Goal: Transaction & Acquisition: Purchase product/service

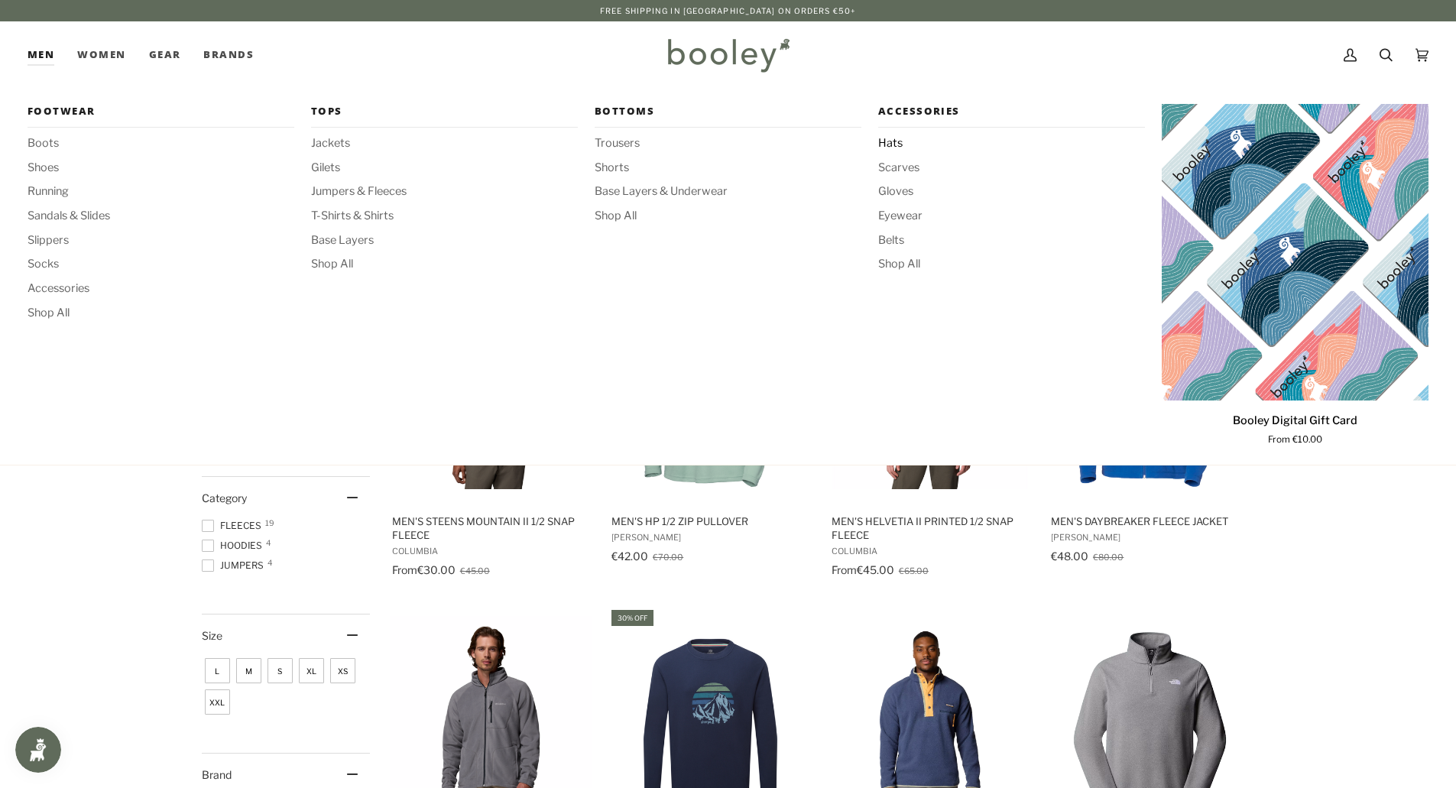
click at [891, 146] on span "Hats" at bounding box center [1011, 143] width 267 height 17
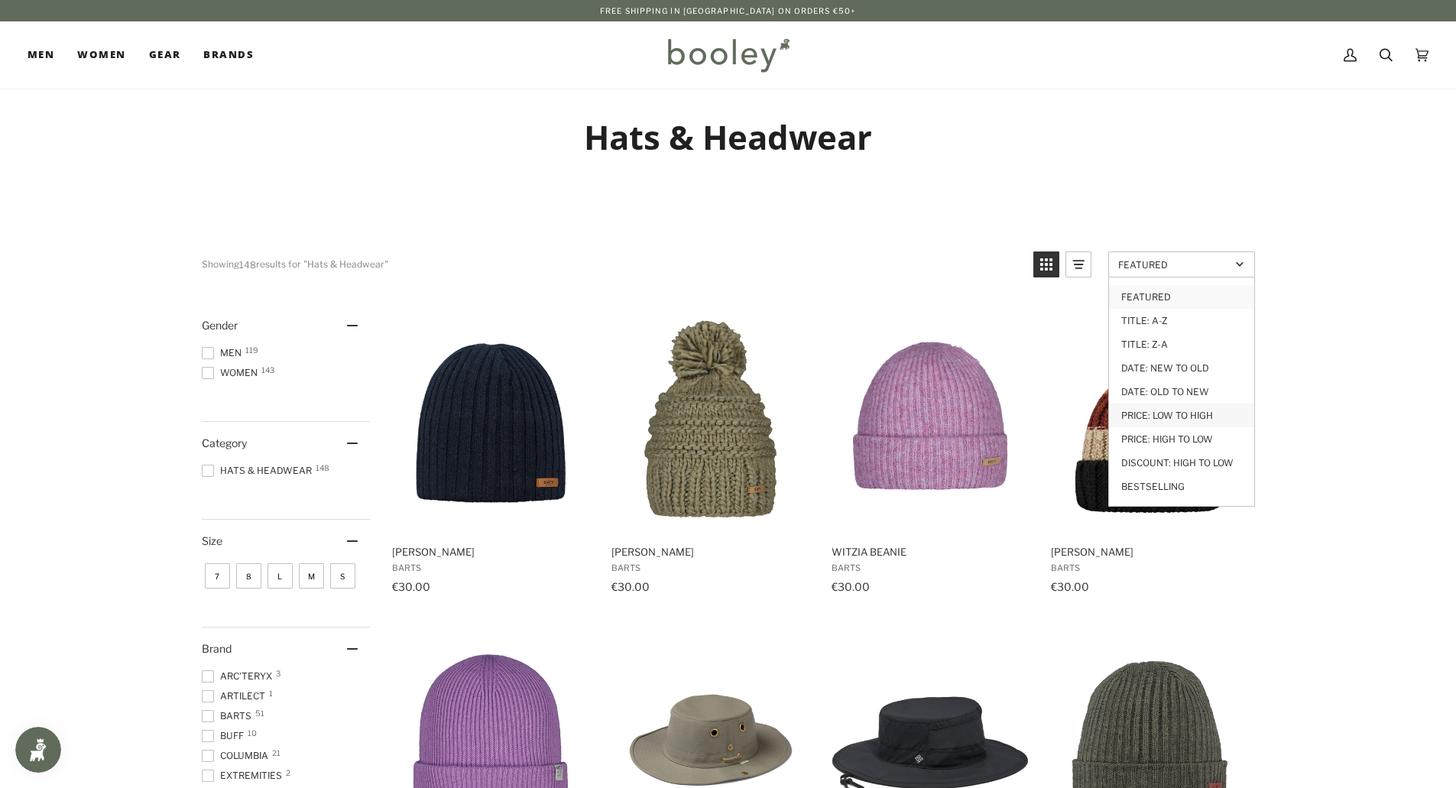
click at [1185, 413] on link "Price: Low to High" at bounding box center [1181, 416] width 145 height 24
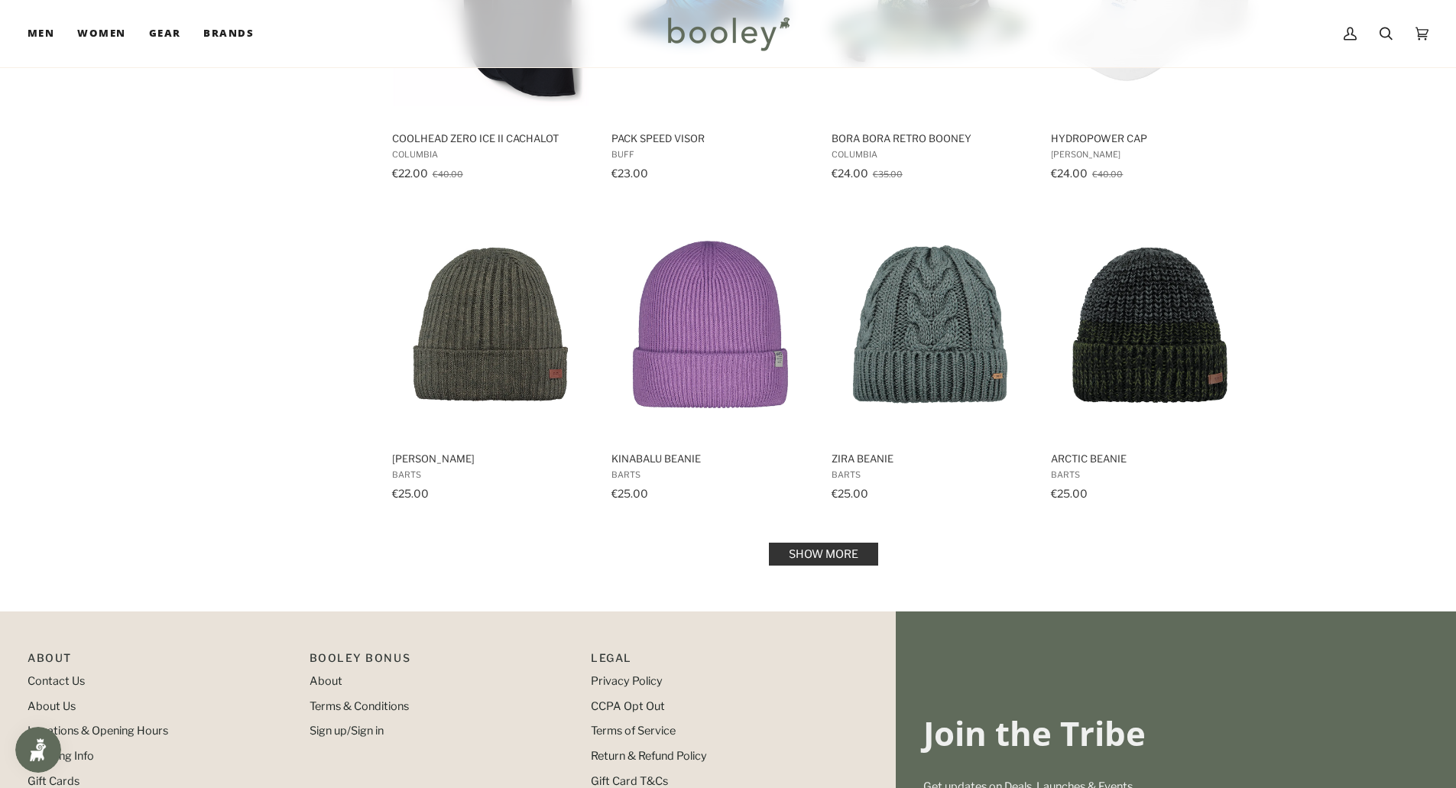
scroll to position [1603, 0]
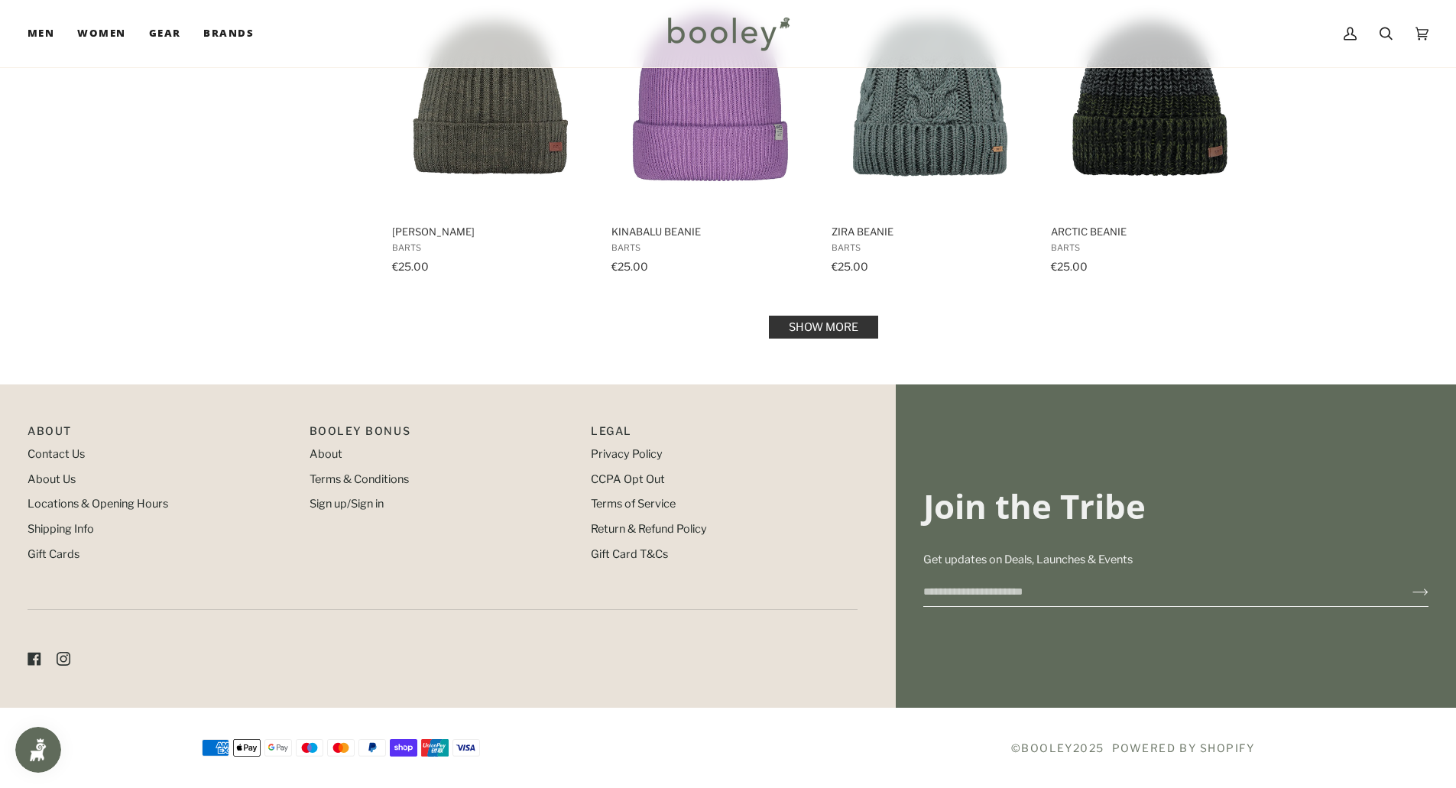
click at [824, 325] on link "Show more" at bounding box center [823, 327] width 109 height 23
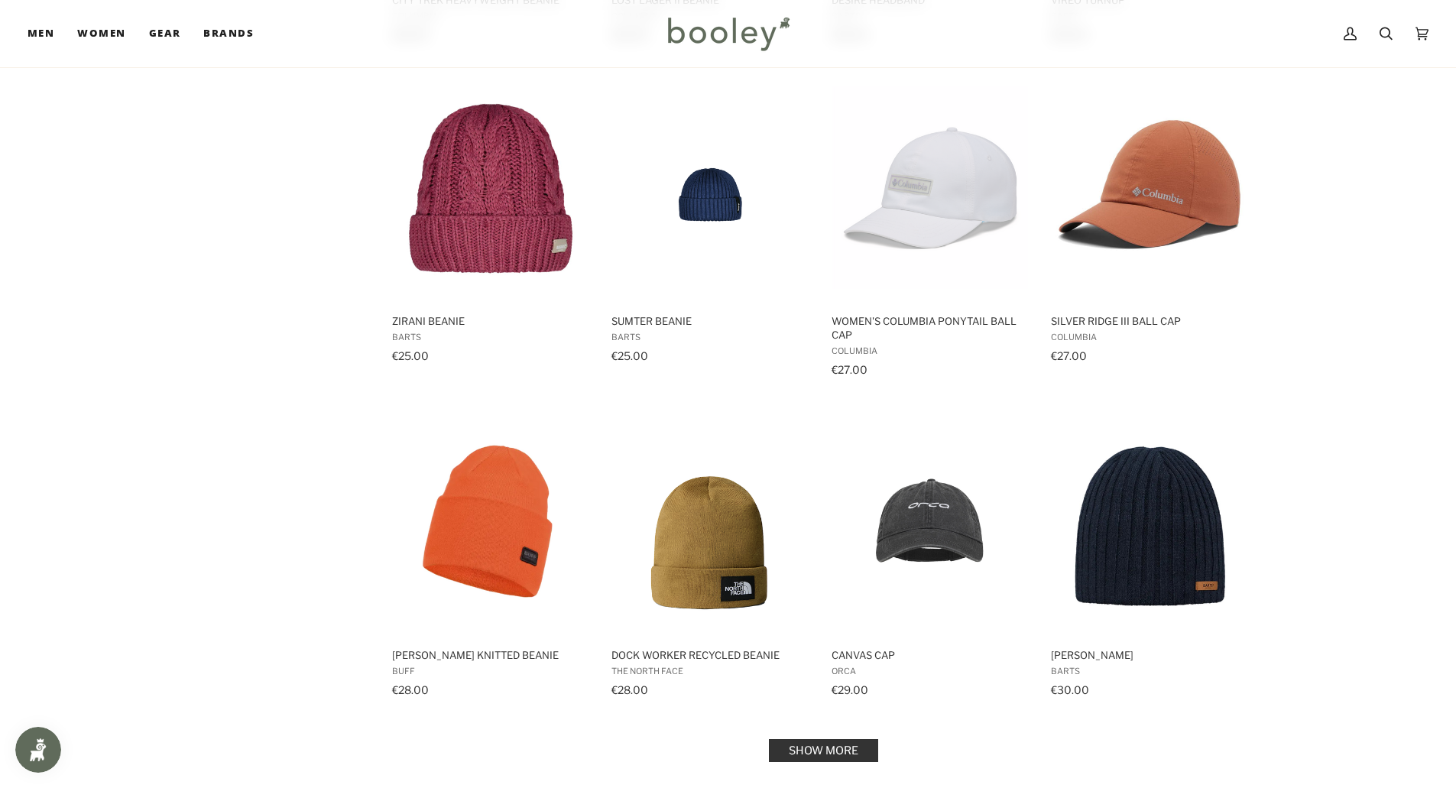
scroll to position [3026, 0]
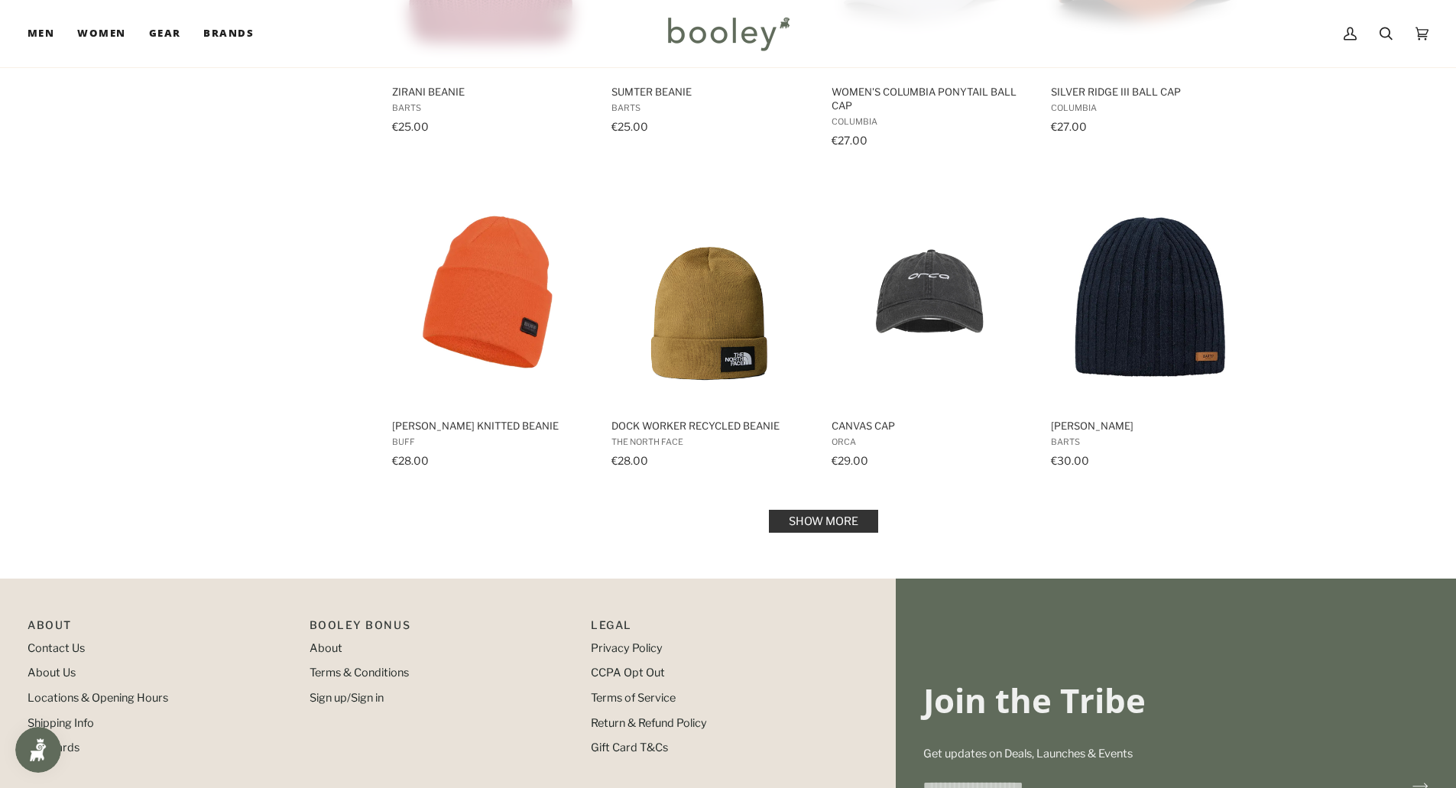
click at [828, 519] on link "Show more" at bounding box center [823, 521] width 109 height 23
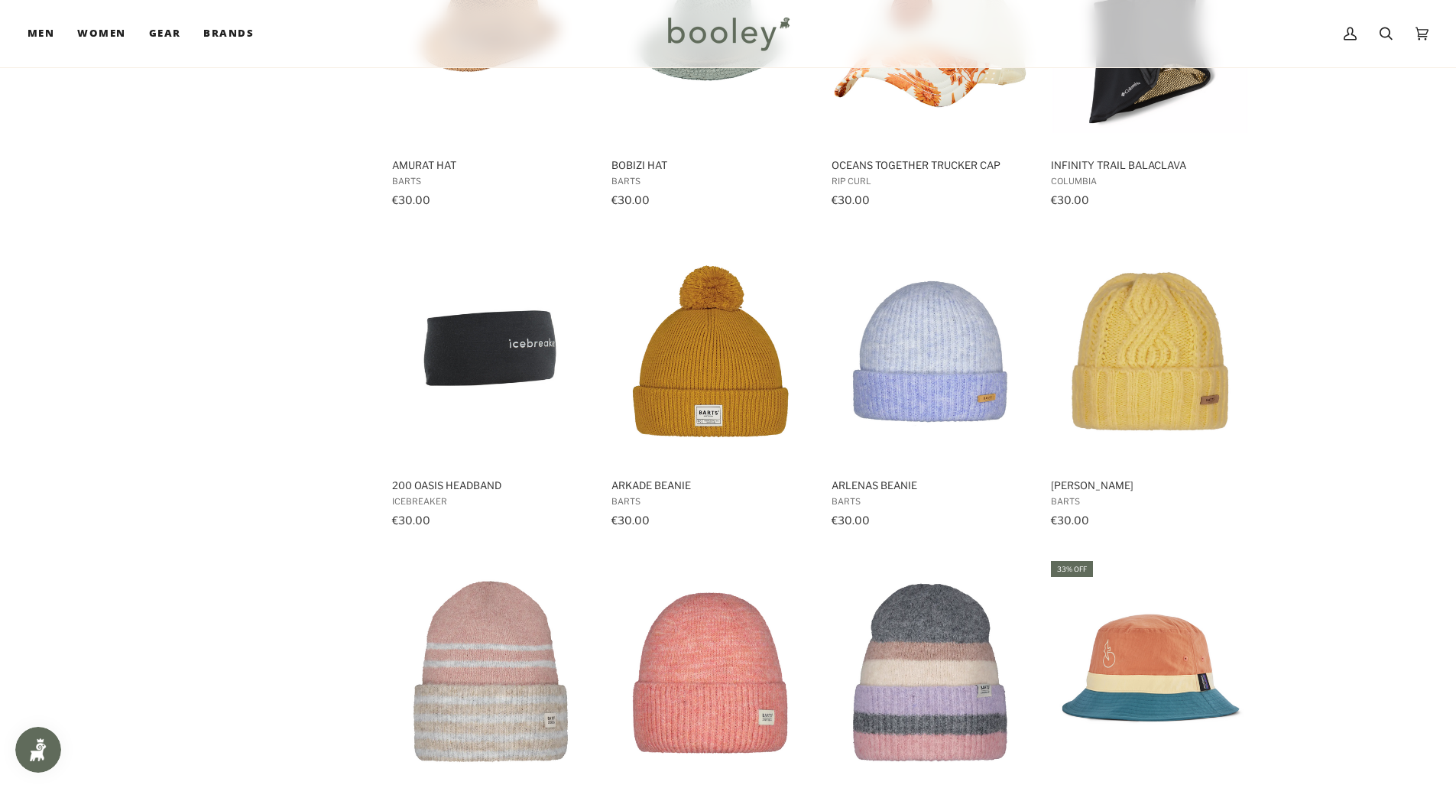
scroll to position [4554, 0]
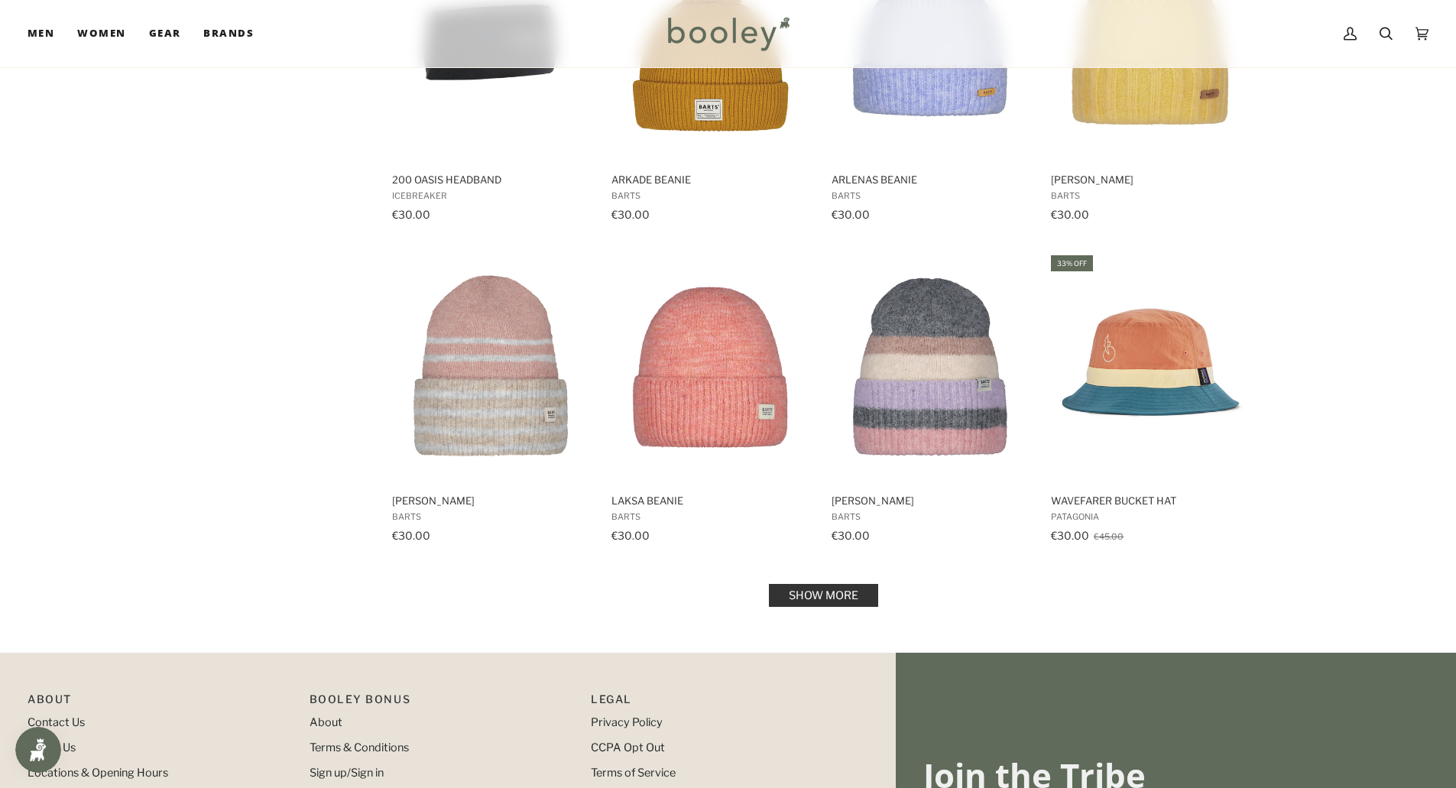
click at [812, 595] on link "Show more" at bounding box center [823, 595] width 109 height 23
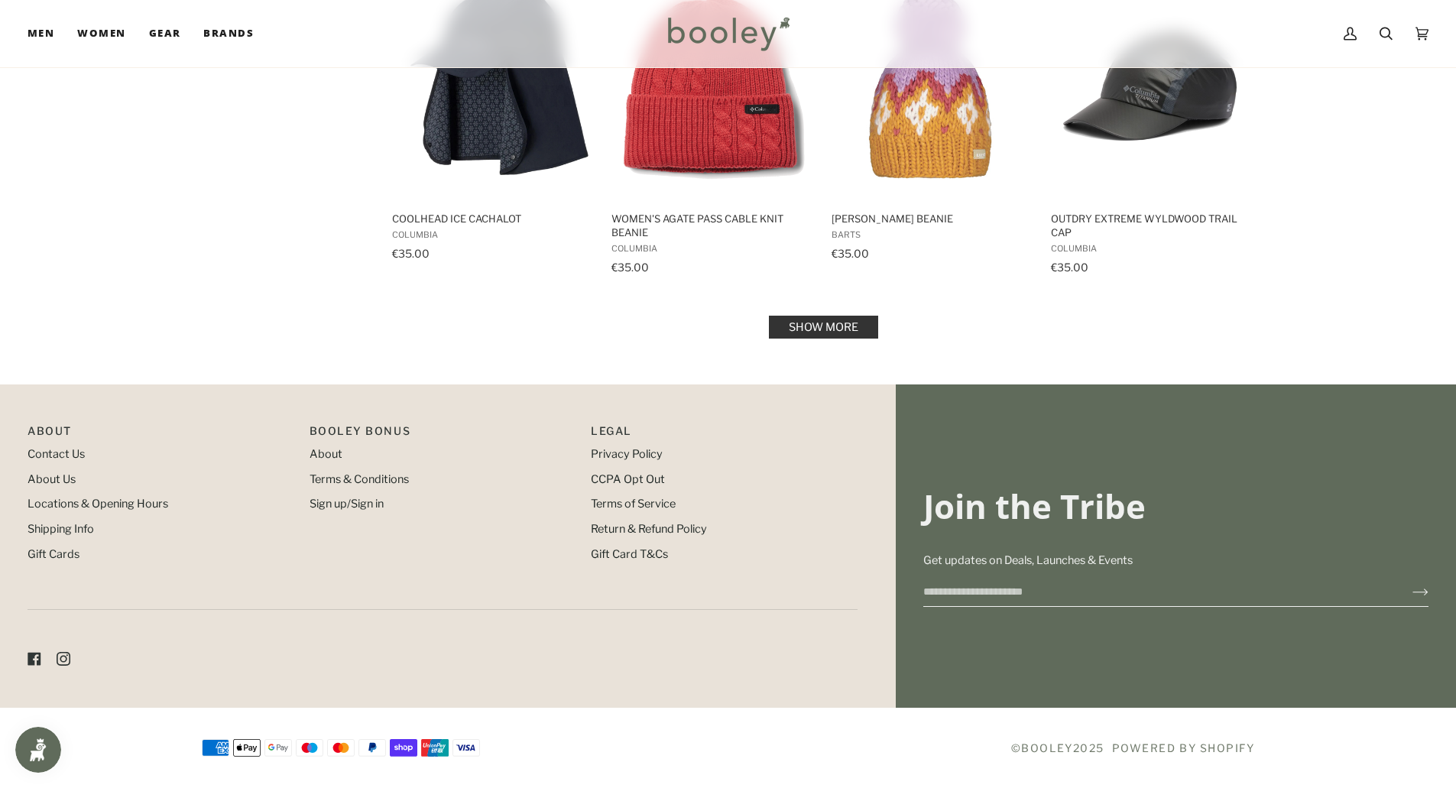
click at [809, 319] on link "Show more" at bounding box center [823, 327] width 109 height 23
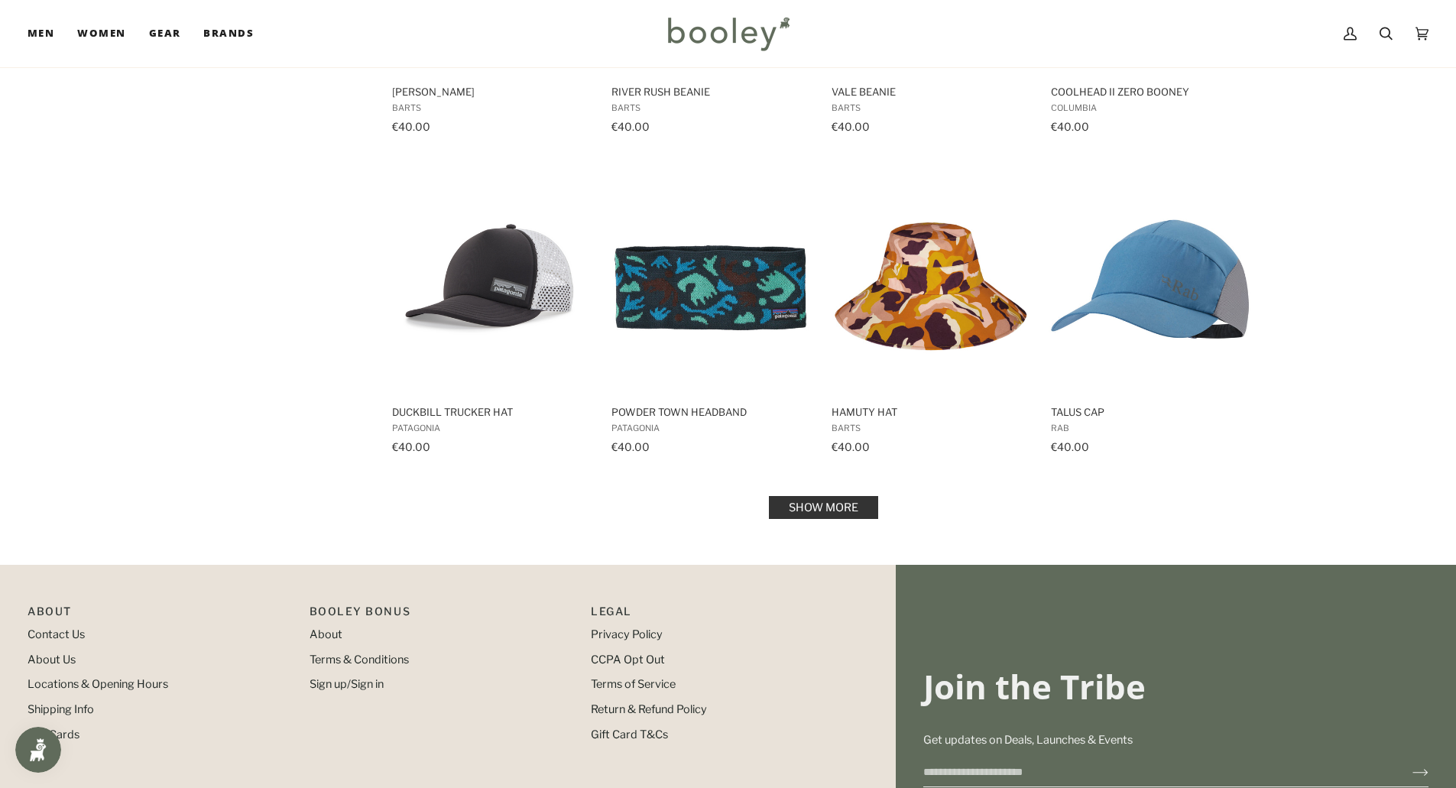
scroll to position [7953, 0]
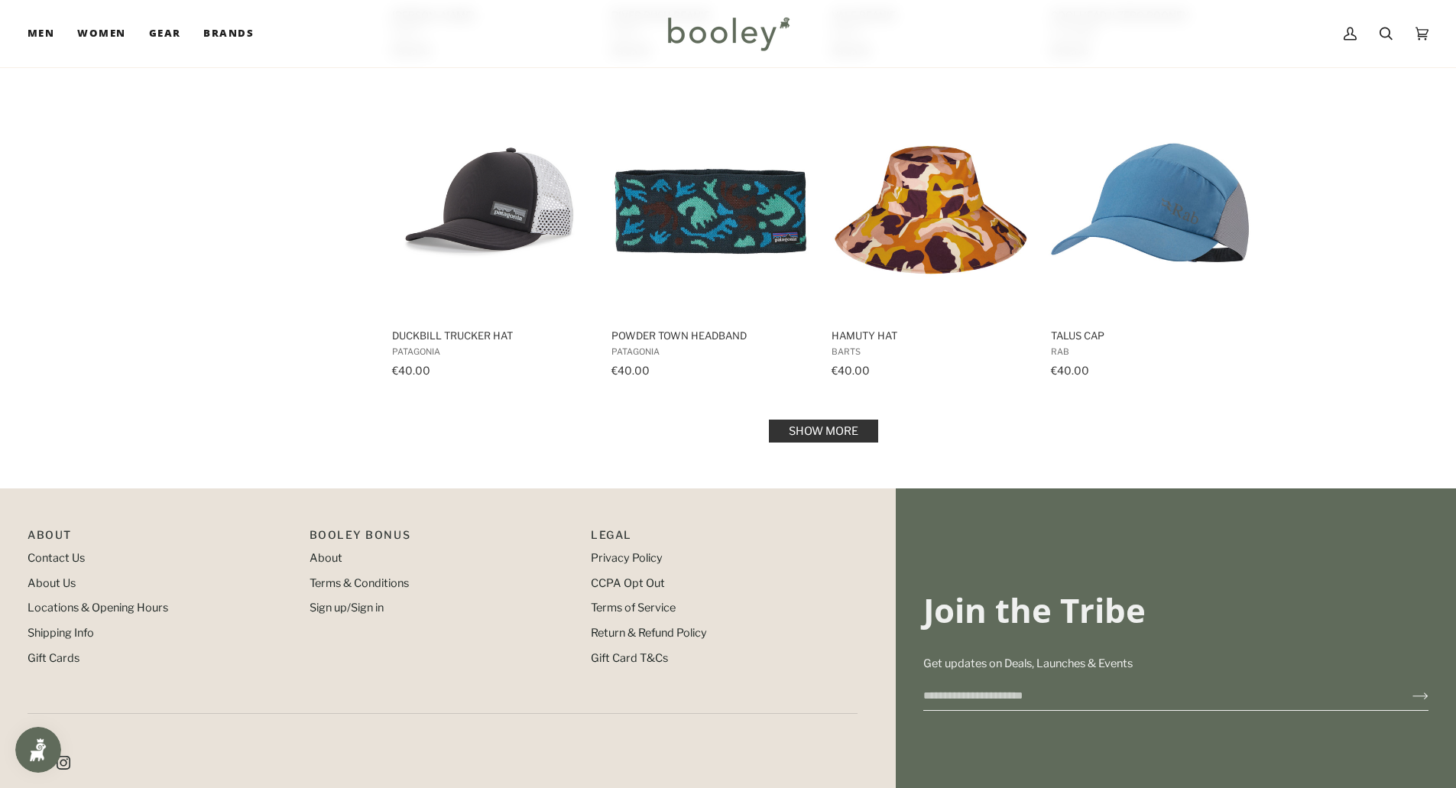
click at [836, 425] on link "Show more" at bounding box center [823, 431] width 109 height 23
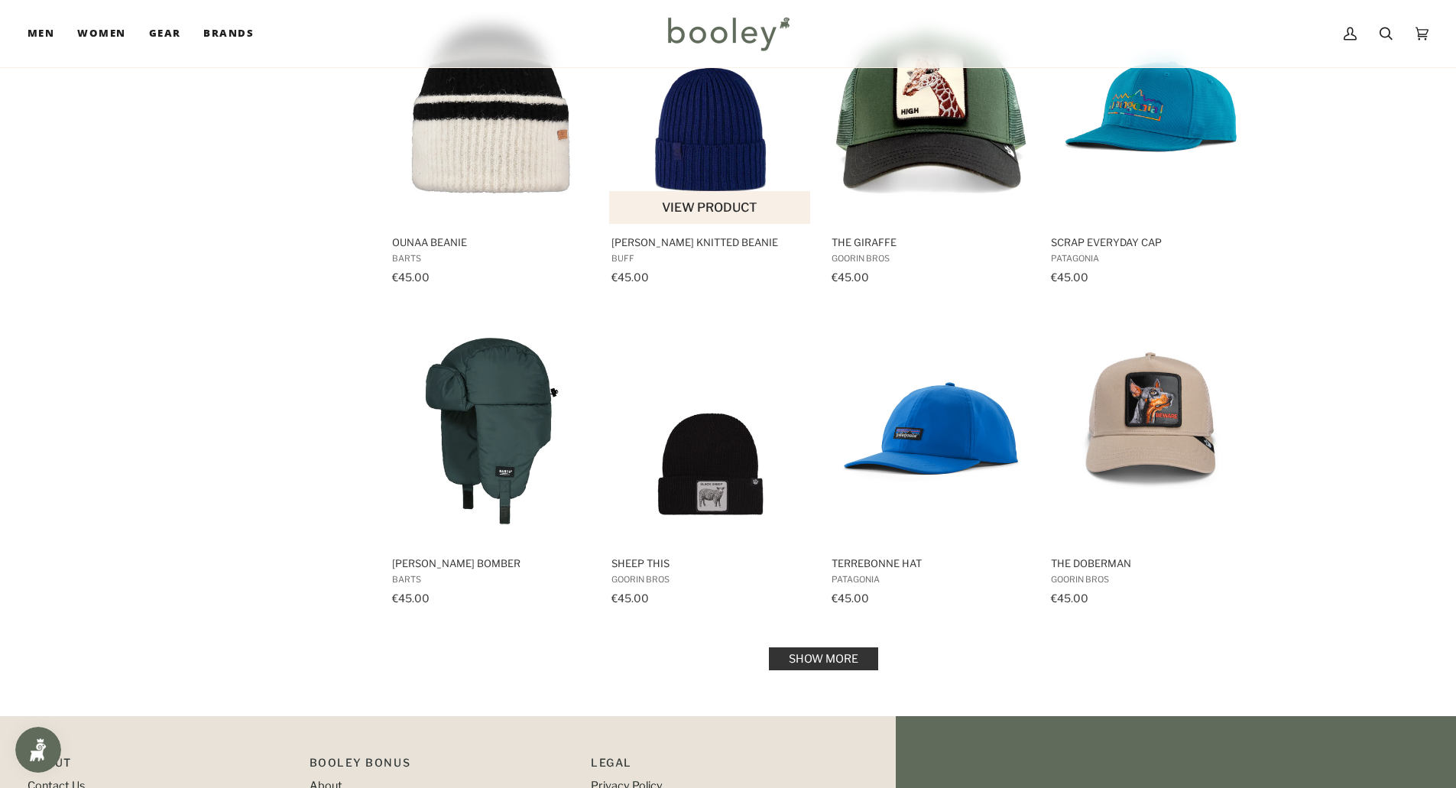
scroll to position [9405, 0]
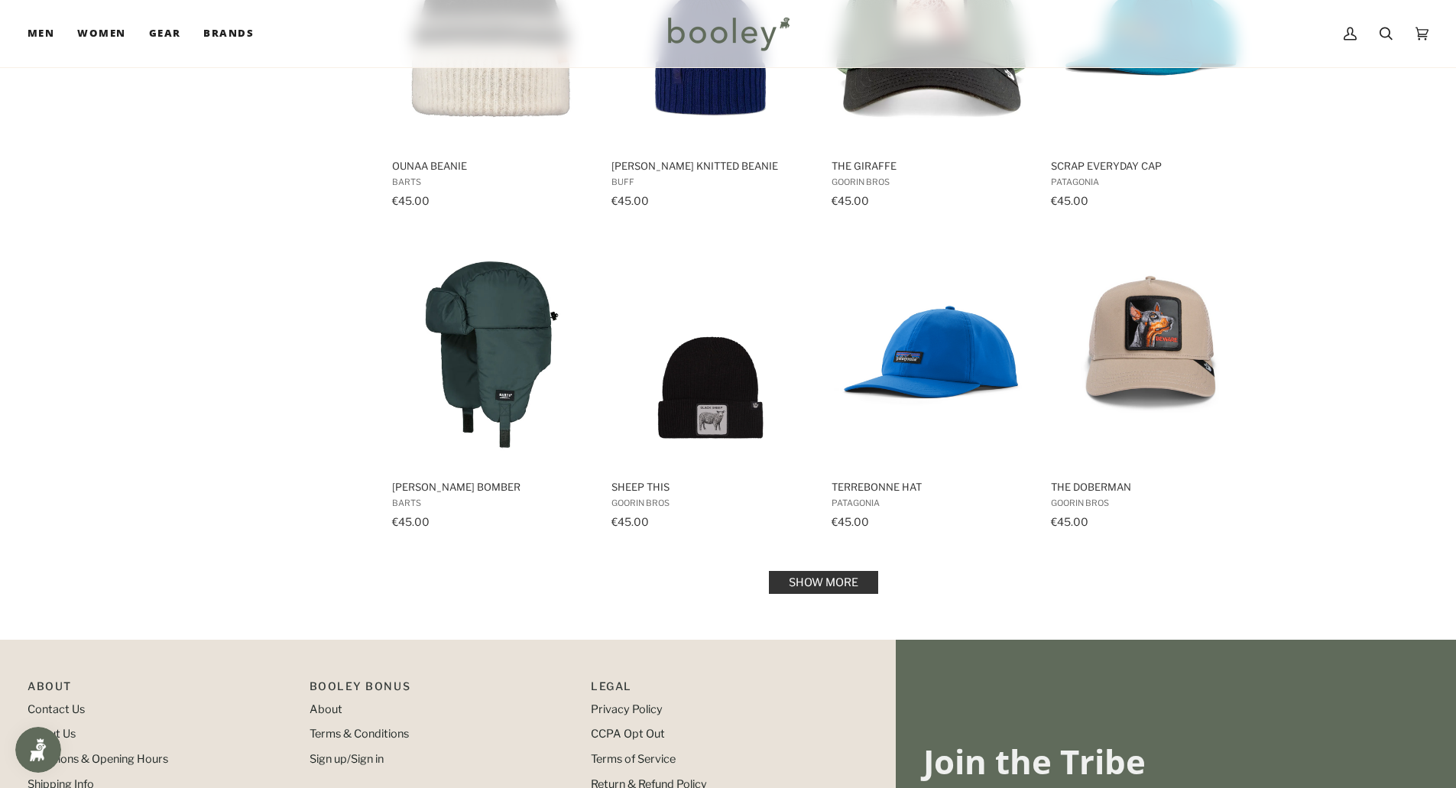
click at [846, 580] on link "Show more" at bounding box center [823, 582] width 109 height 23
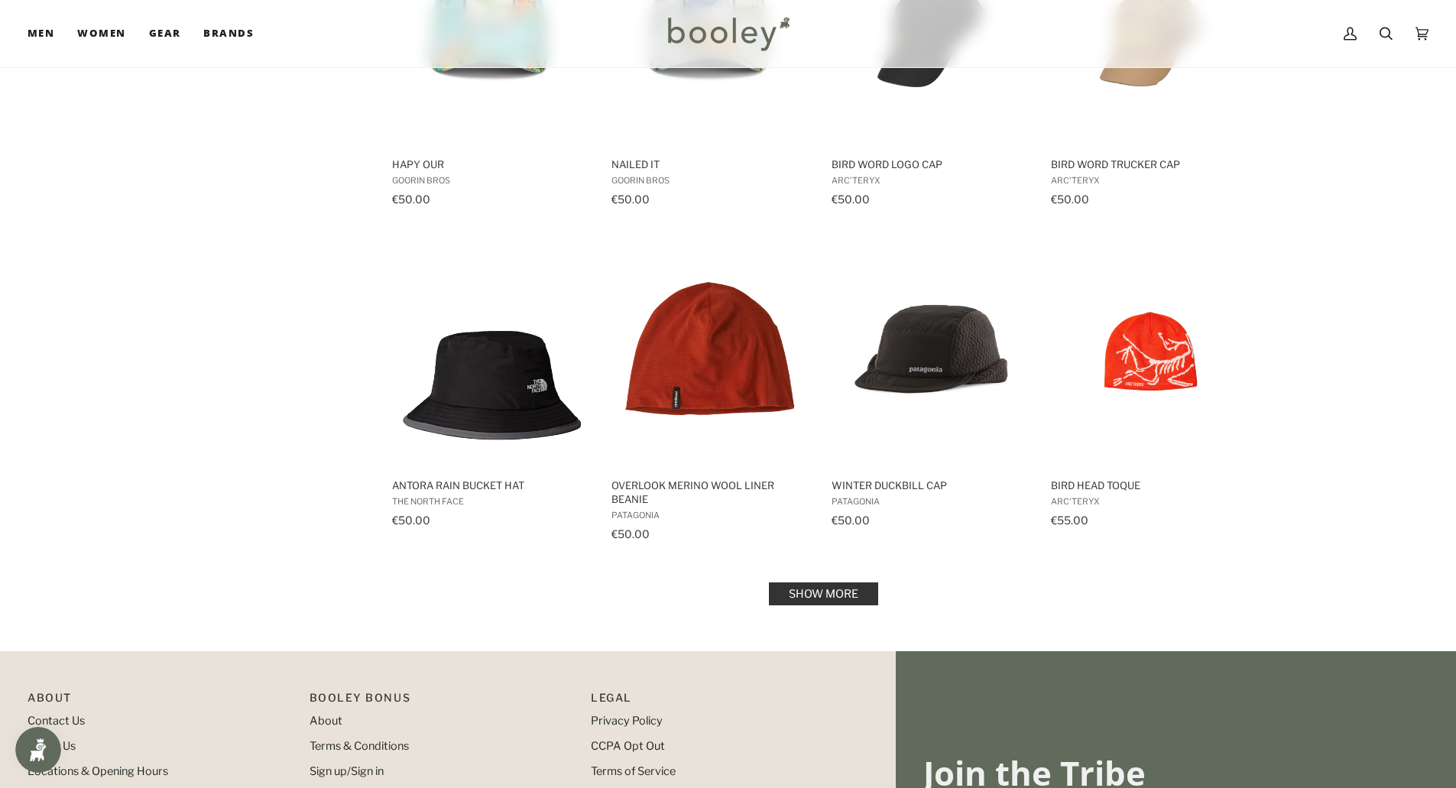
scroll to position [11086, 0]
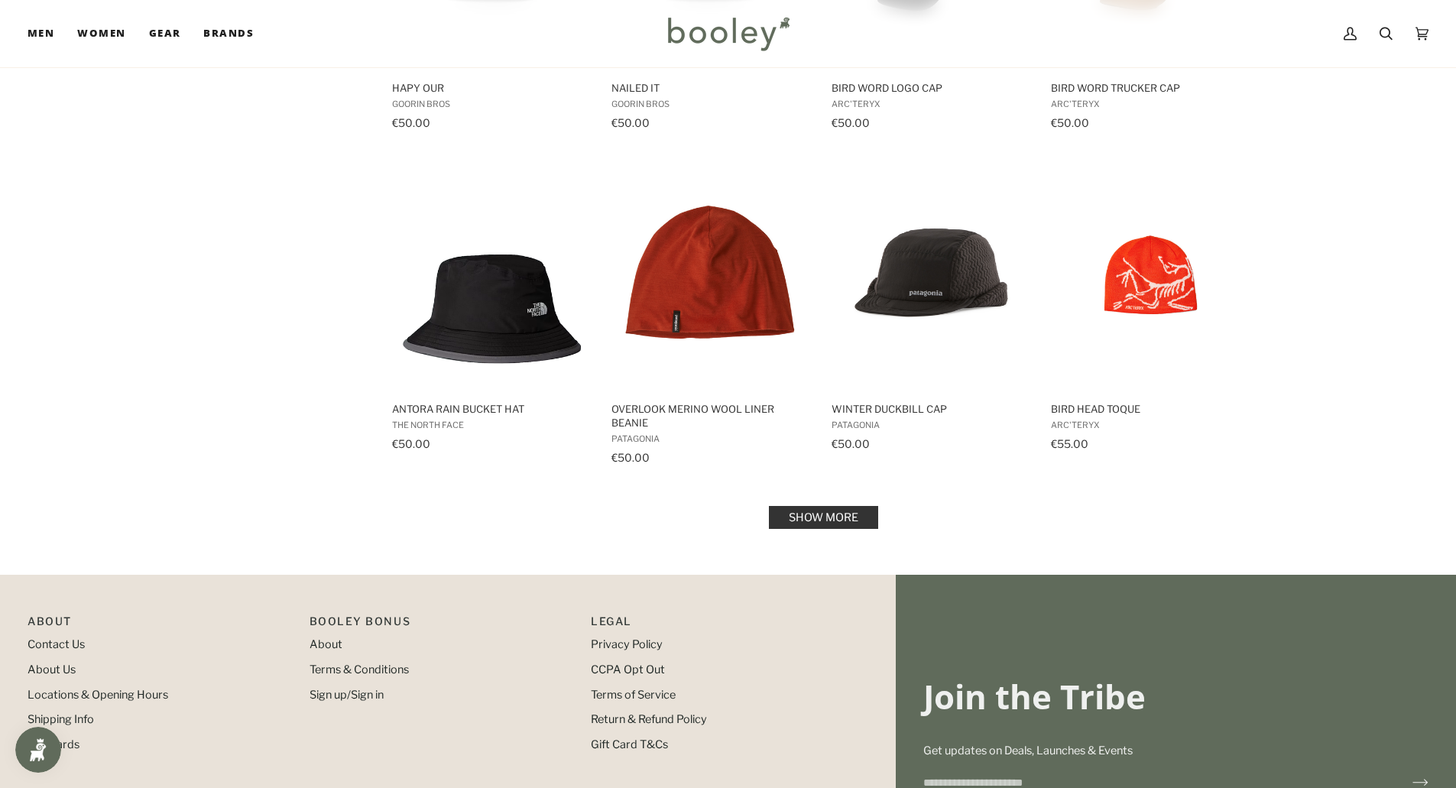
click at [812, 517] on link "Show more" at bounding box center [823, 517] width 109 height 23
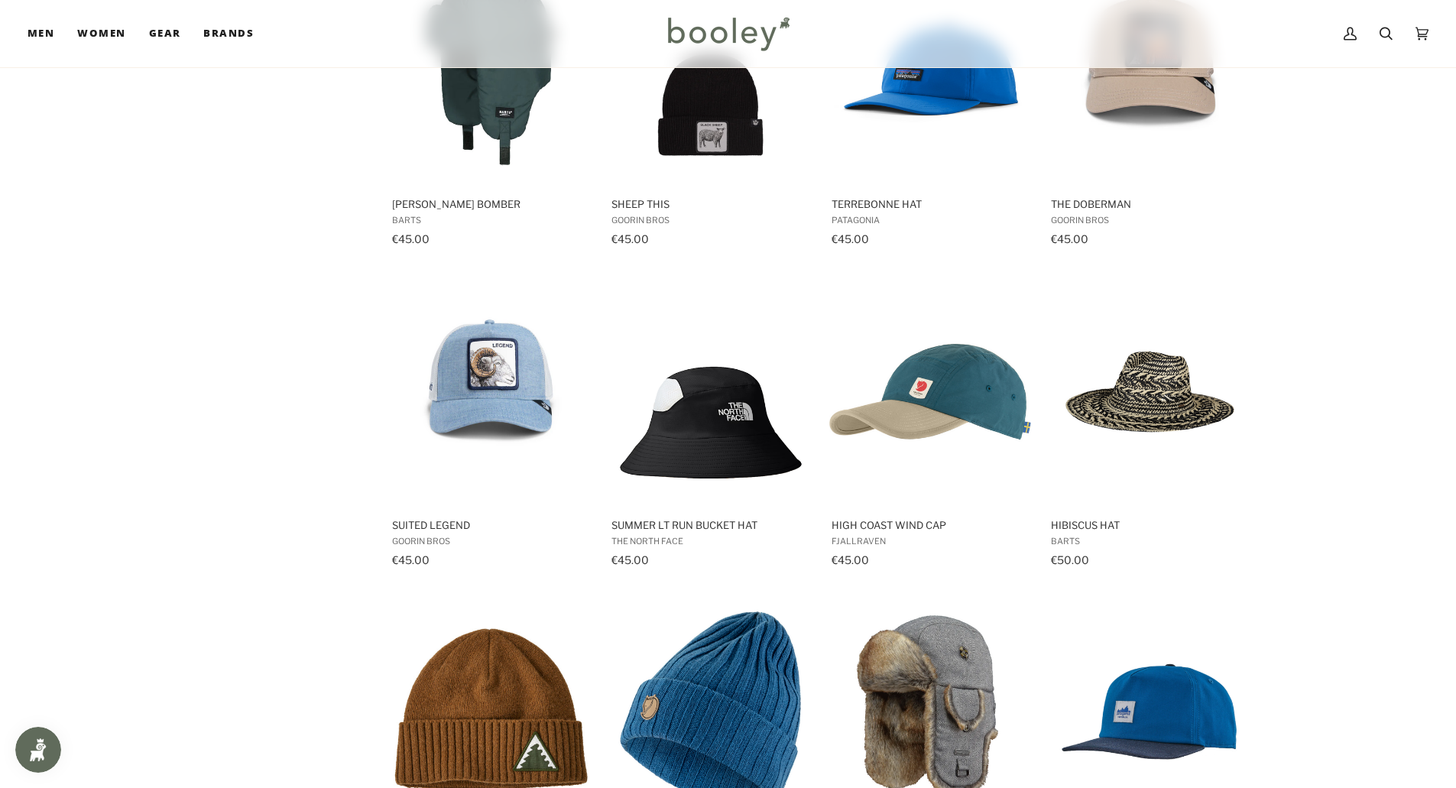
scroll to position [9917, 0]
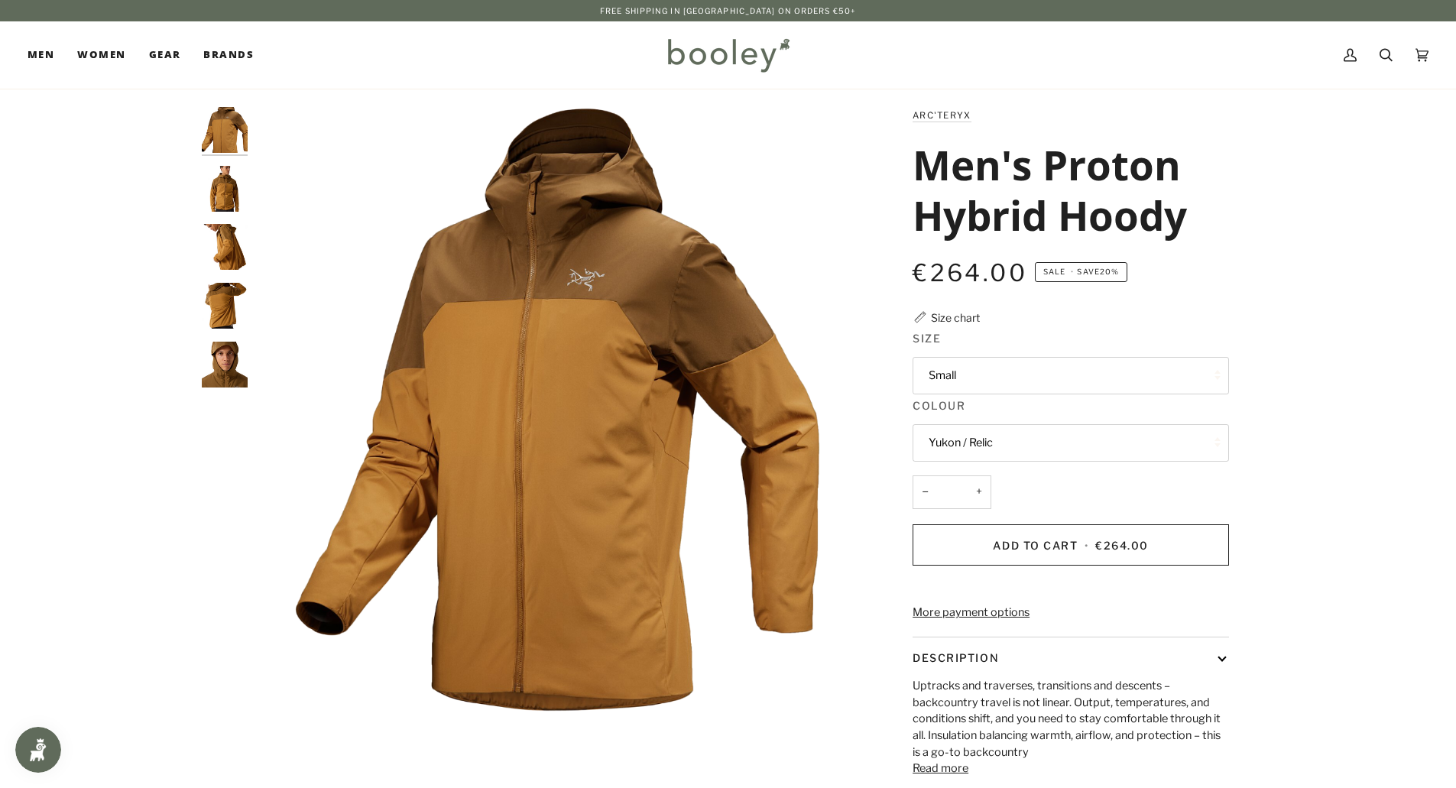
click at [222, 190] on img "Arc'teryx Men's Proton Hybrid Hoody - Booley Galway" at bounding box center [225, 189] width 46 height 46
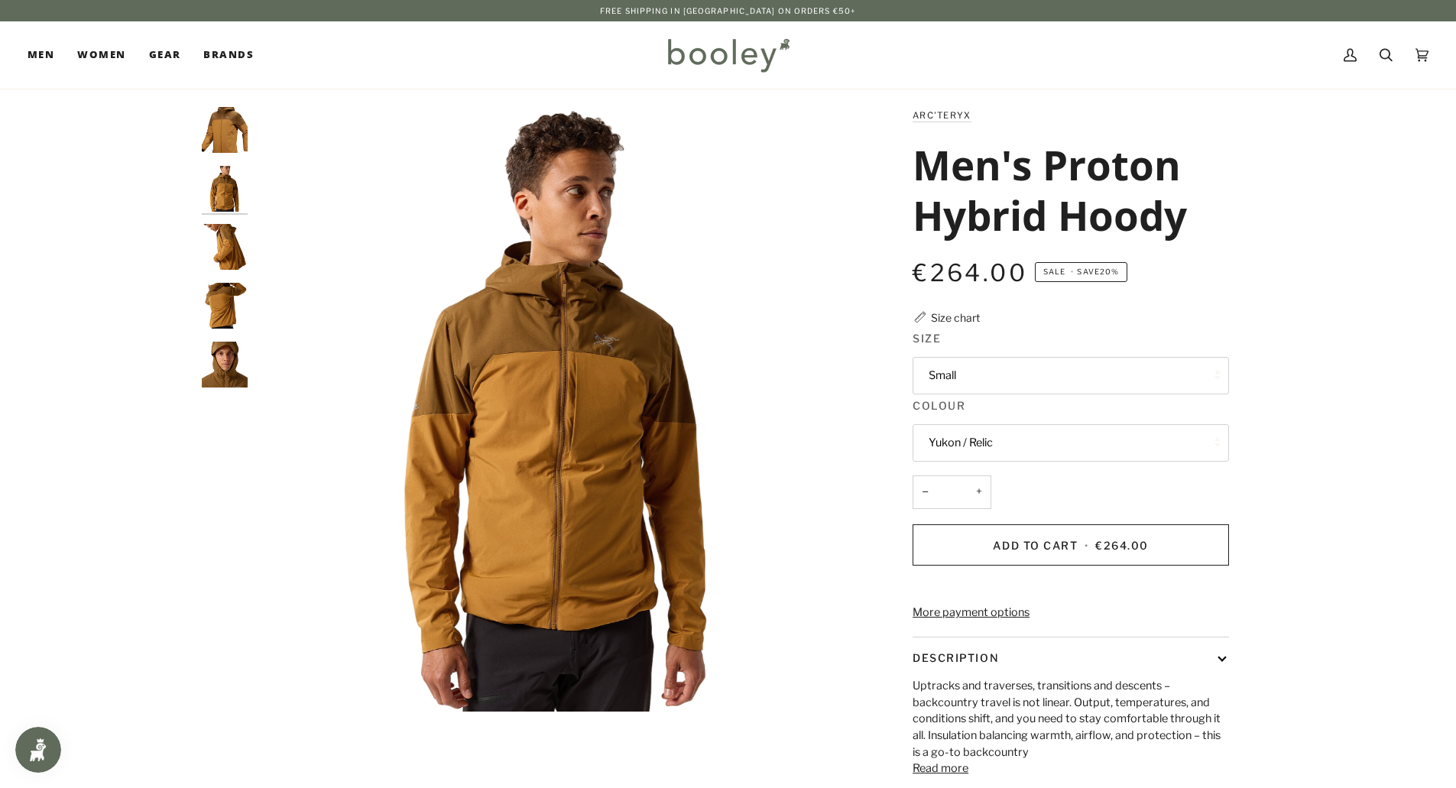
click at [225, 250] on img "Arc'teryx Men's Proton Hybrid Hoody - Booley Galway" at bounding box center [225, 247] width 46 height 46
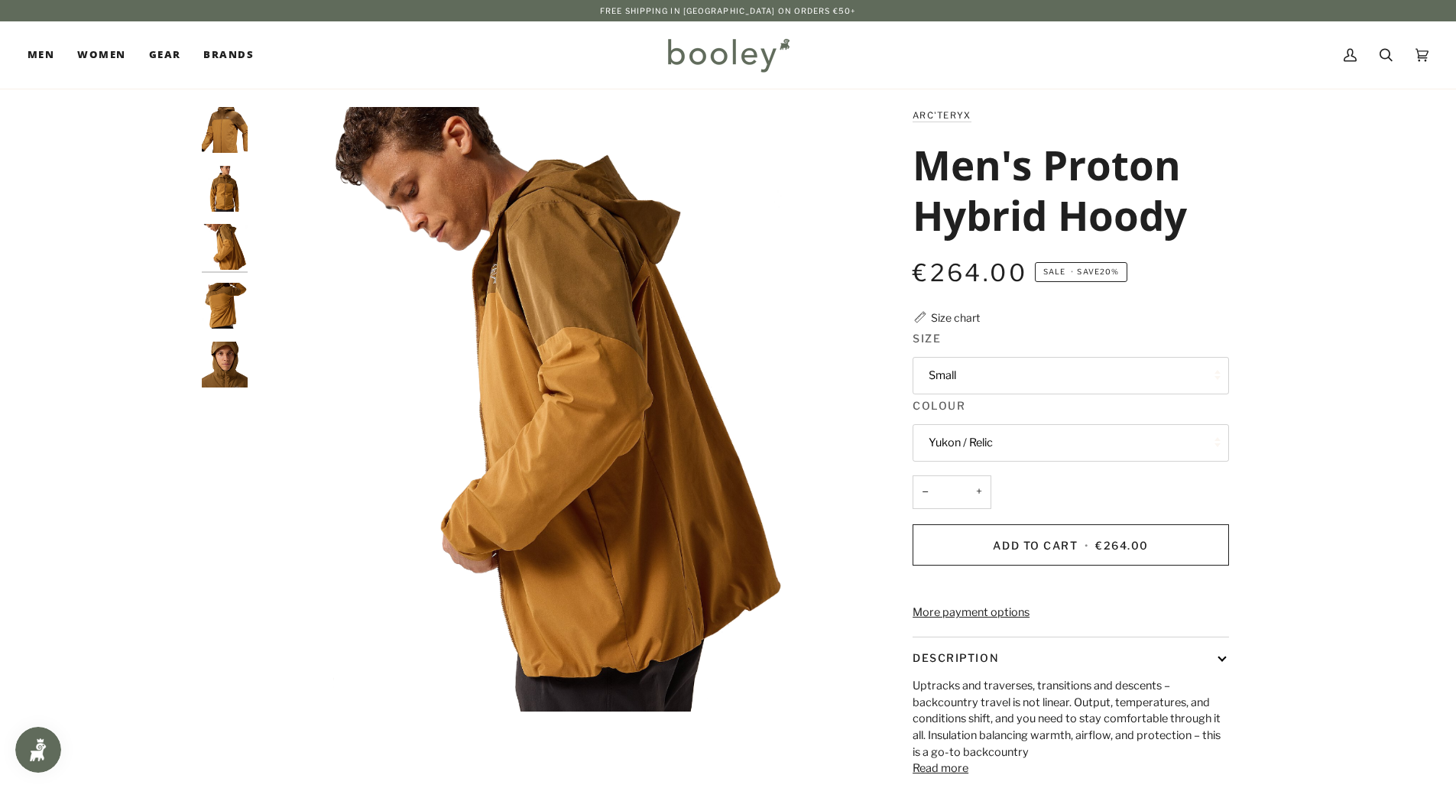
click at [222, 299] on img "Arc'teryx Men's Proton Hybrid Hoody - Booley Galway" at bounding box center [225, 306] width 46 height 46
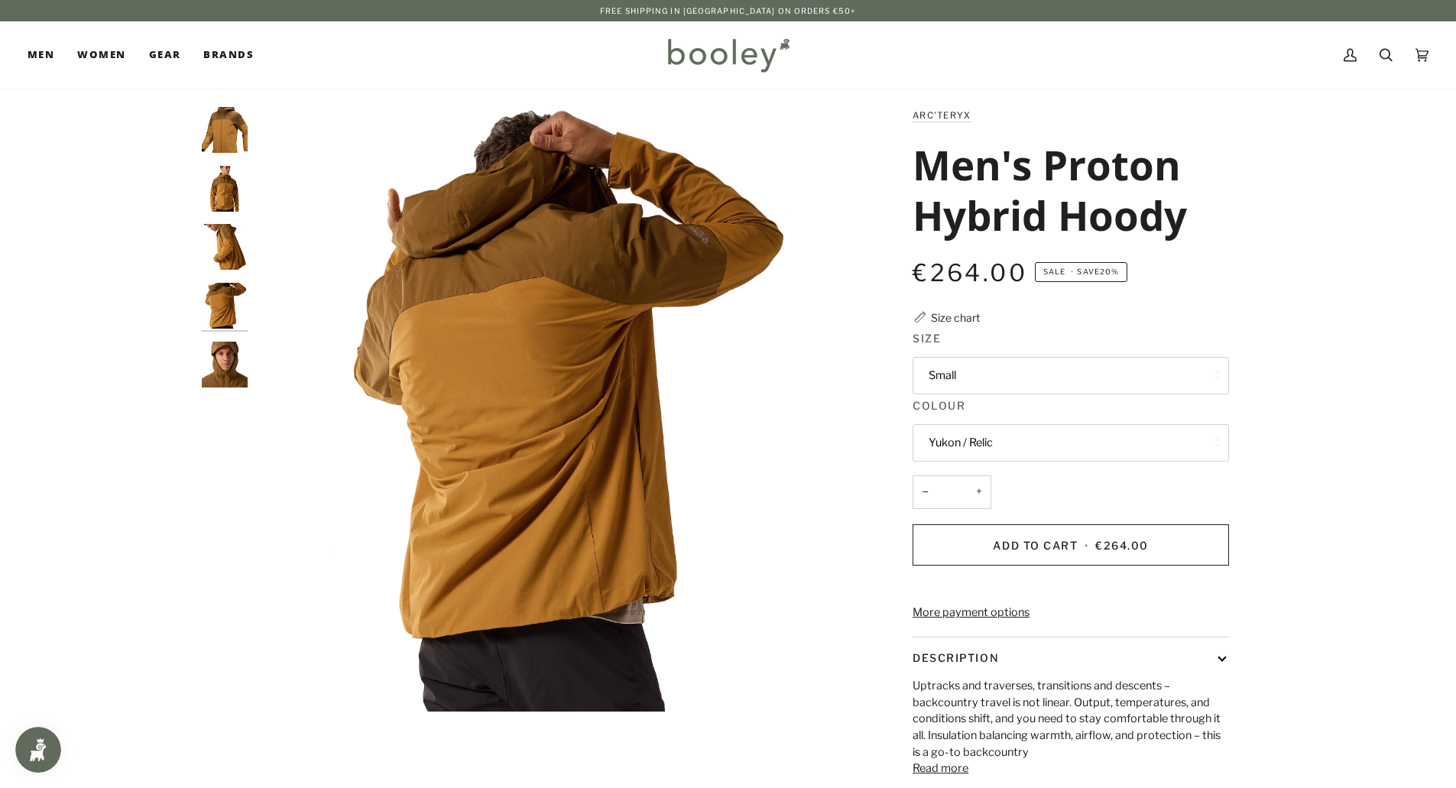
click at [214, 363] on img "Arc'teryx Men's Proton Hybrid Hoody - Booley Galway" at bounding box center [225, 365] width 46 height 46
